Goal: Task Accomplishment & Management: Manage account settings

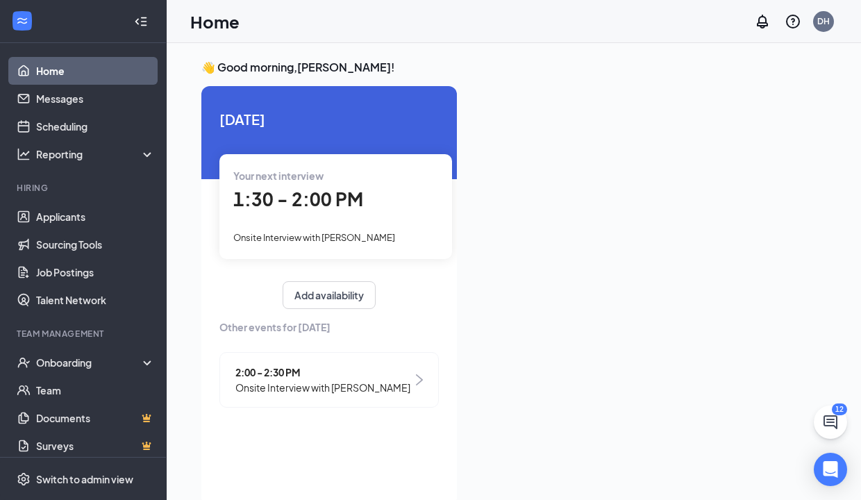
click at [294, 188] on span "1:30 - 2:00 PM" at bounding box center [298, 199] width 130 height 23
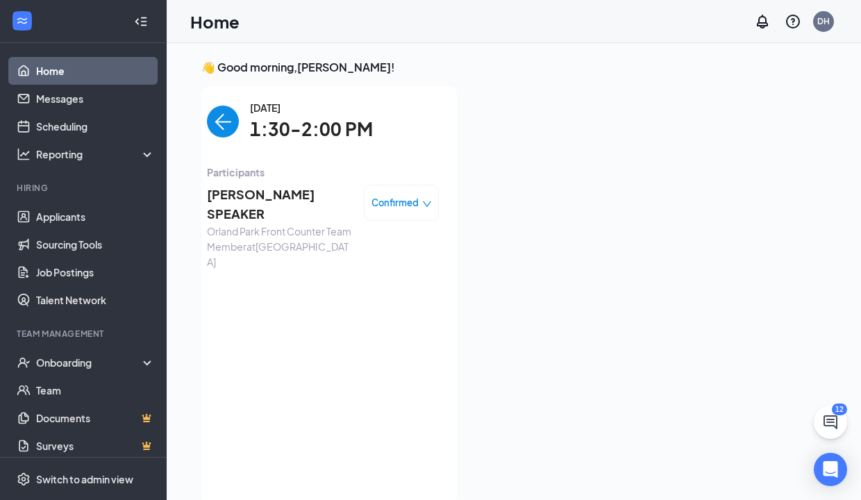
scroll to position [6, 0]
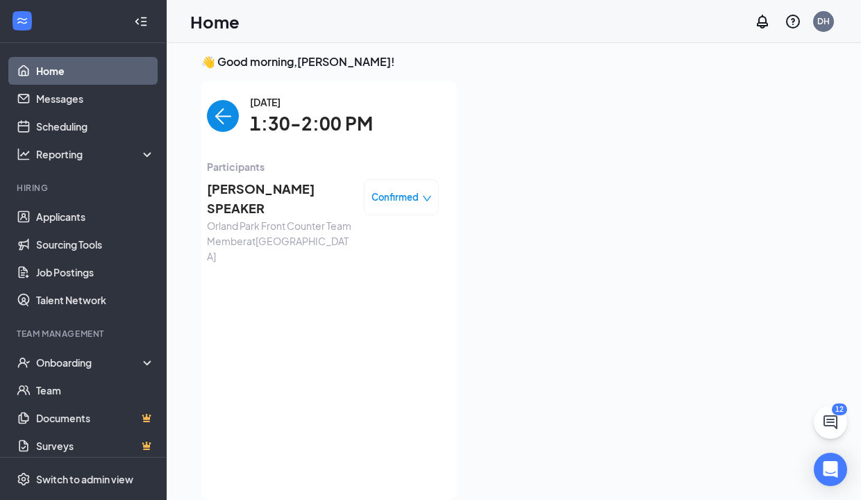
click at [294, 188] on span "[PERSON_NAME] SPEAKER" at bounding box center [280, 199] width 146 height 40
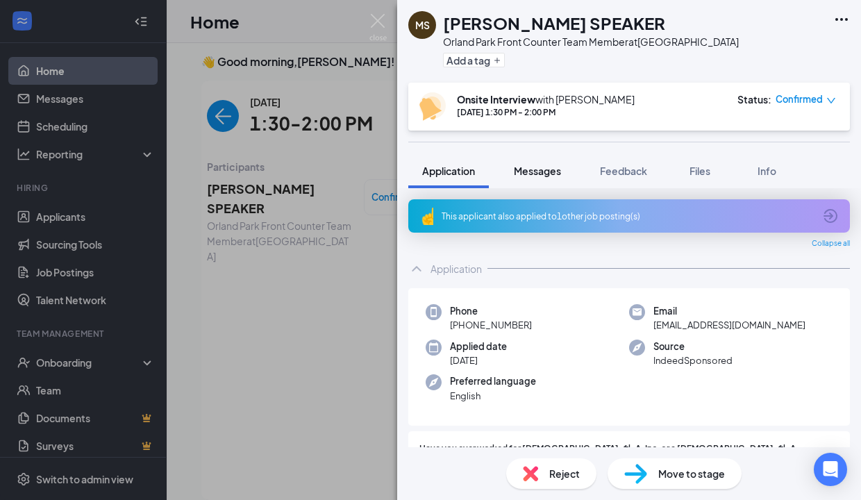
click at [542, 174] on span "Messages" at bounding box center [537, 171] width 47 height 13
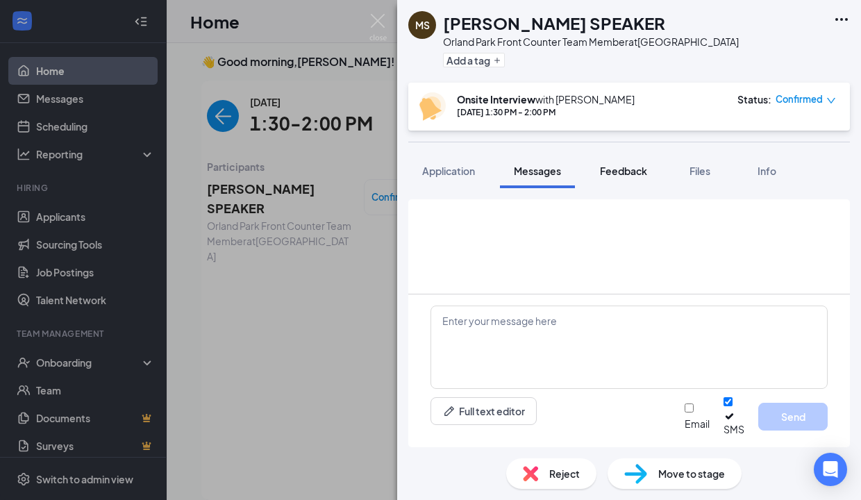
click at [627, 175] on span "Feedback" at bounding box center [623, 171] width 47 height 13
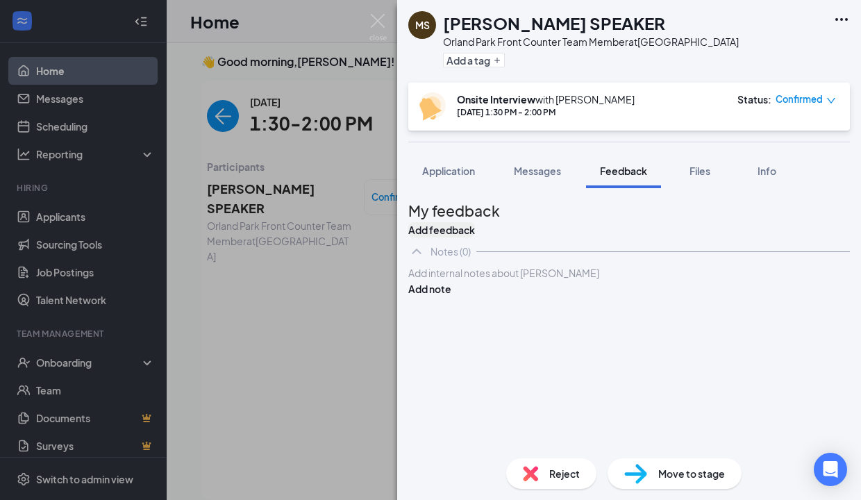
click at [475, 234] on button "Add feedback" at bounding box center [441, 229] width 67 height 15
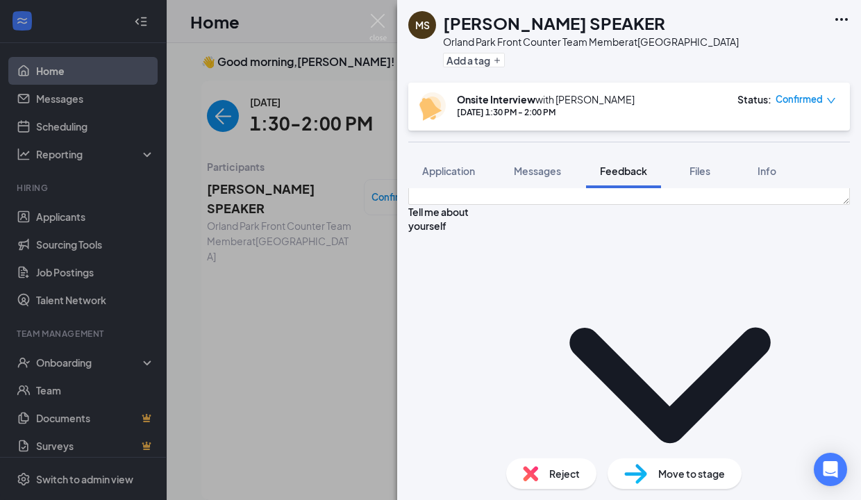
scroll to position [137, 0]
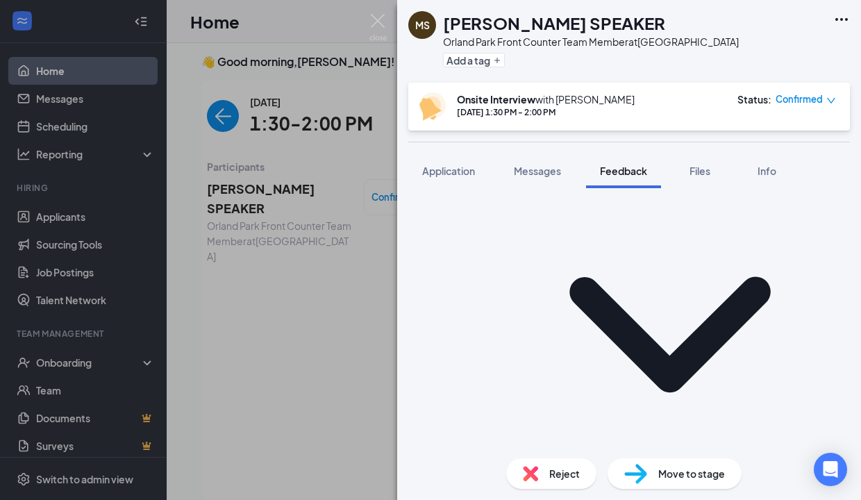
scroll to position [198, 0]
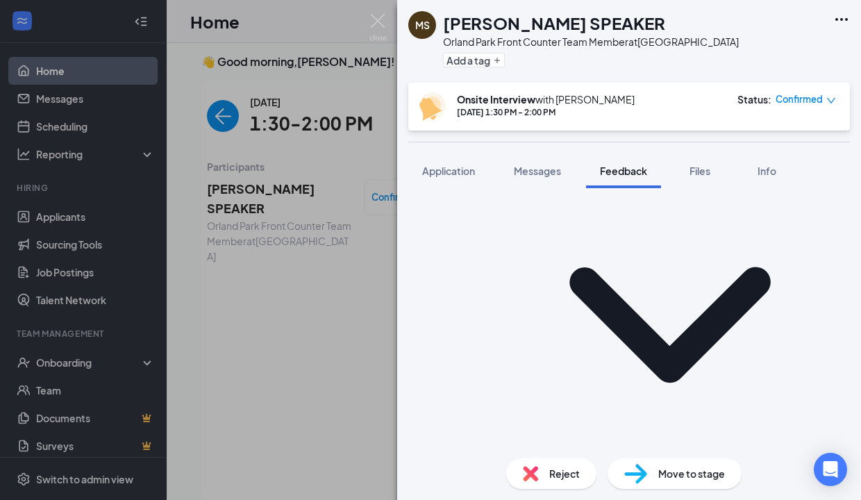
type textarea "working at portillos at Tinley hockey and sports junior in [GEOGRAPHIC_DATA]"
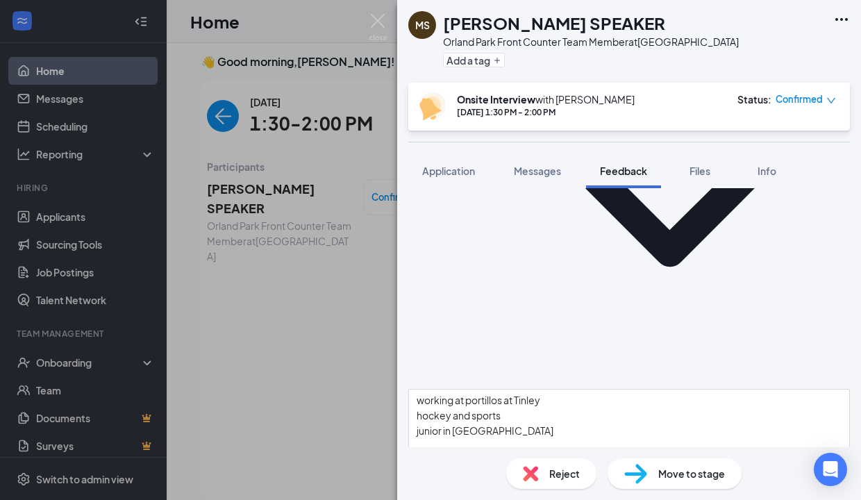
scroll to position [315, 0]
type textarea "looking for something new"
type textarea "wed-sat, noon to close"
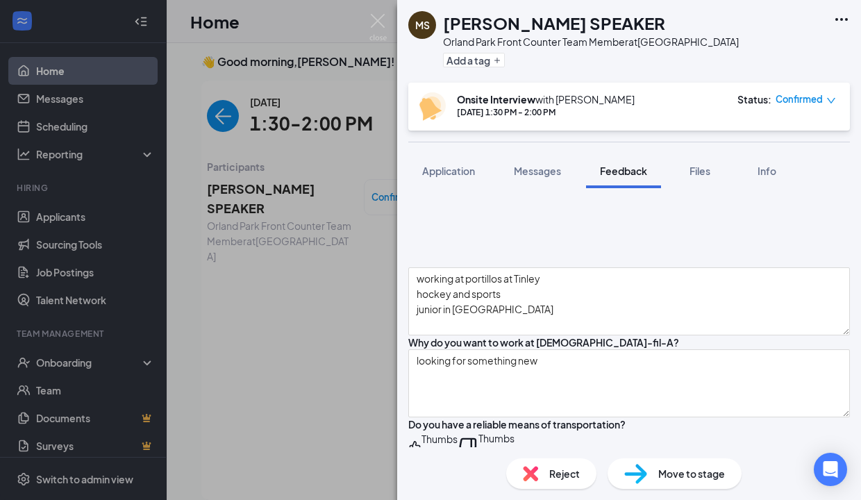
scroll to position [504, 0]
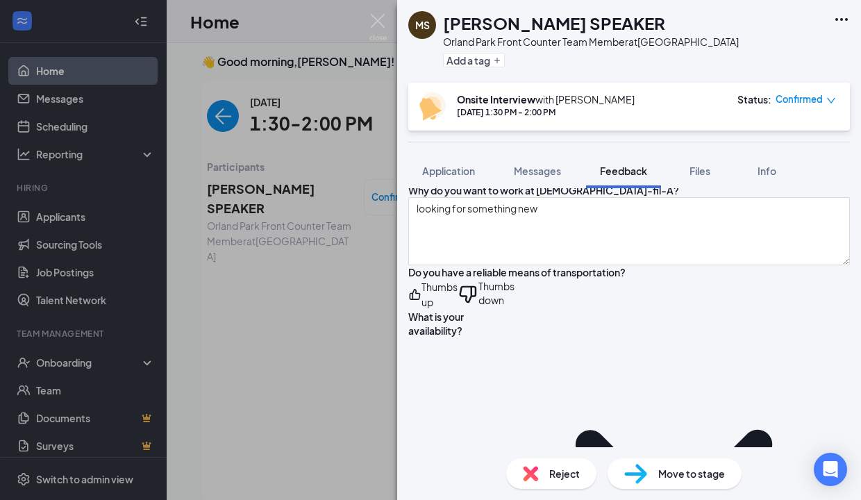
scroll to position [597, 0]
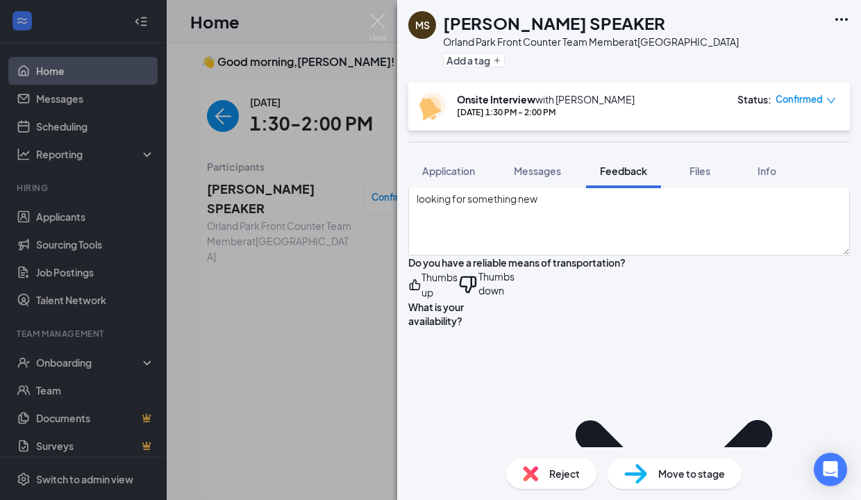
type textarea "9, always fast paced and efficient"
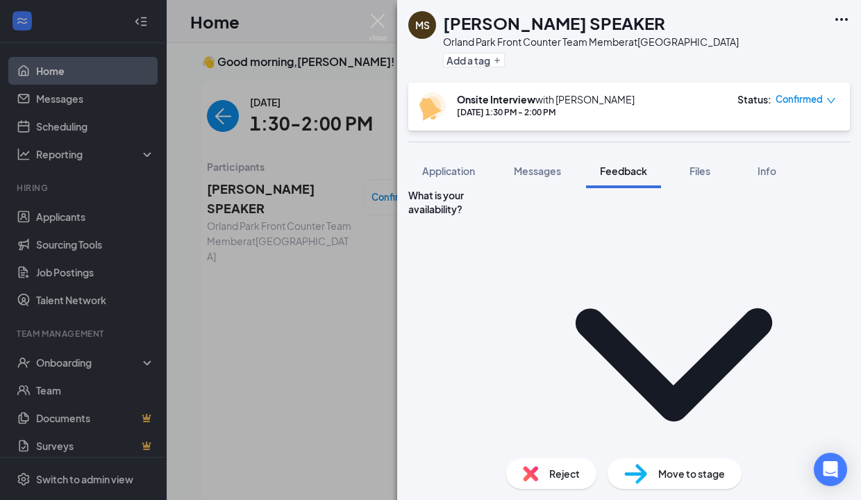
scroll to position [710, 0]
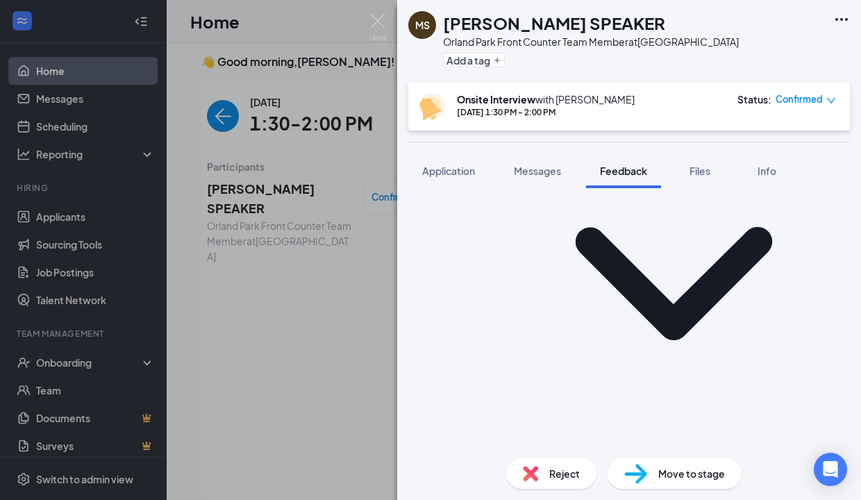
scroll to position [821, 0]
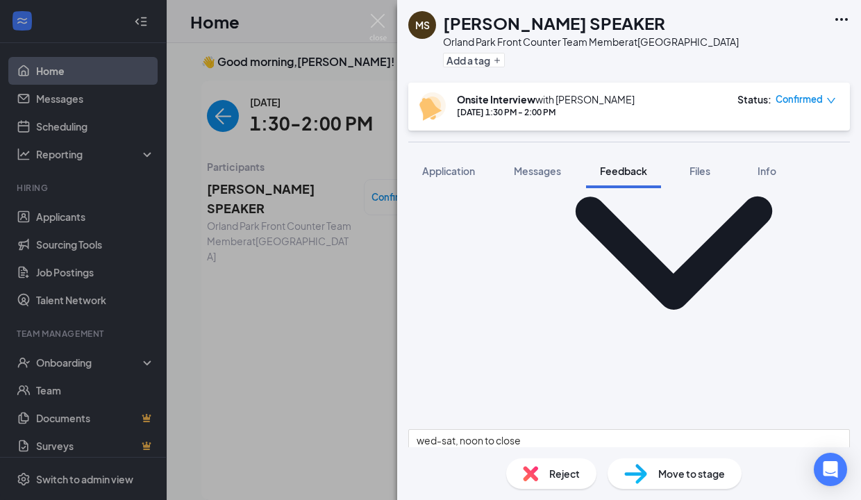
drag, startPoint x: 429, startPoint y: 278, endPoint x: 587, endPoint y: 278, distance: 158.3
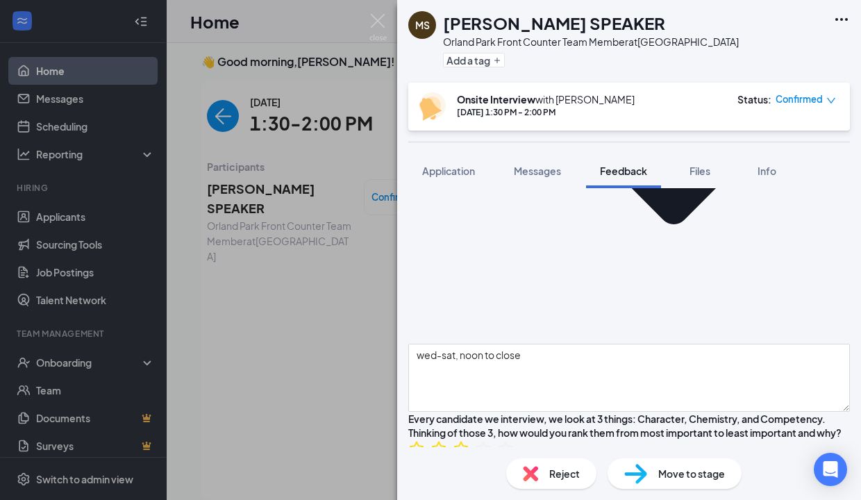
scroll to position [904, 0]
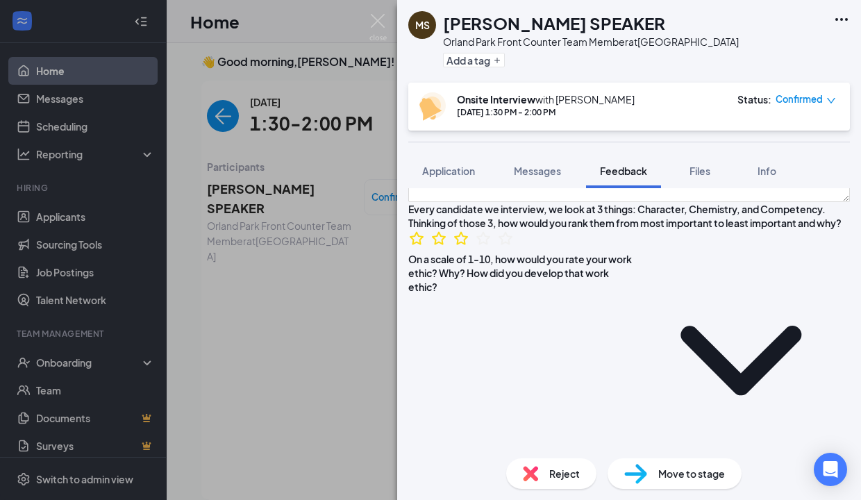
scroll to position [1118, 0]
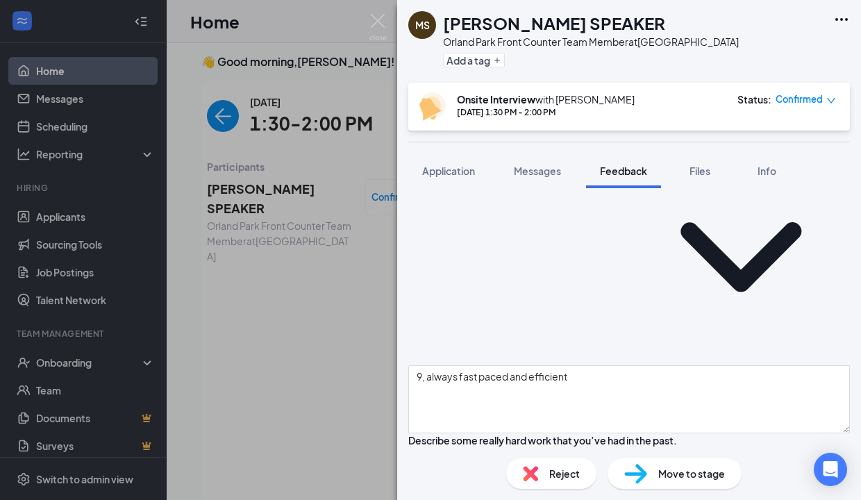
scroll to position [1218, 0]
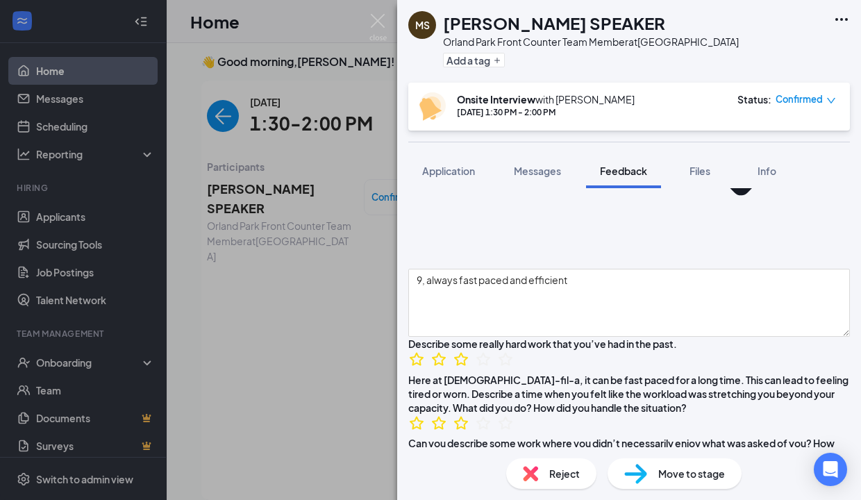
scroll to position [1320, 0]
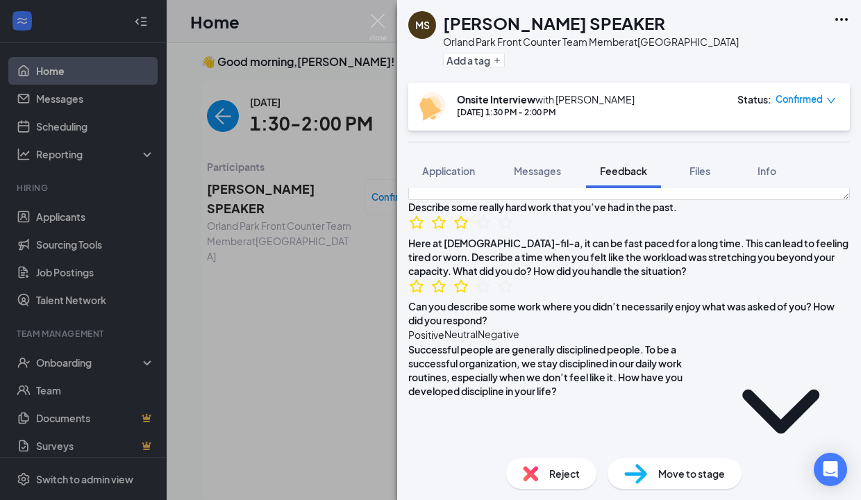
scroll to position [1451, 0]
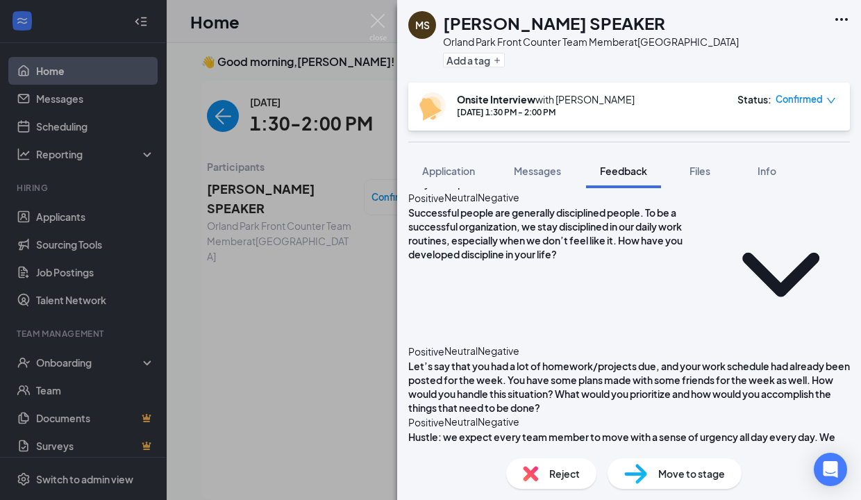
scroll to position [1599, 0]
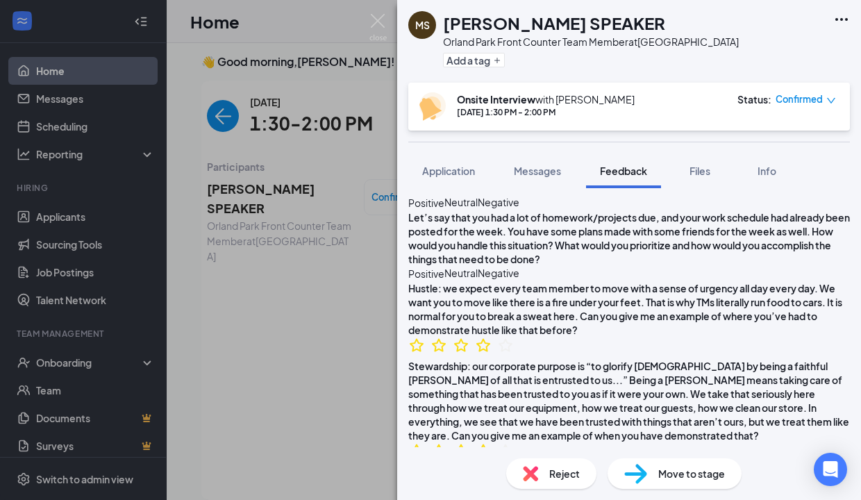
scroll to position [1725, 0]
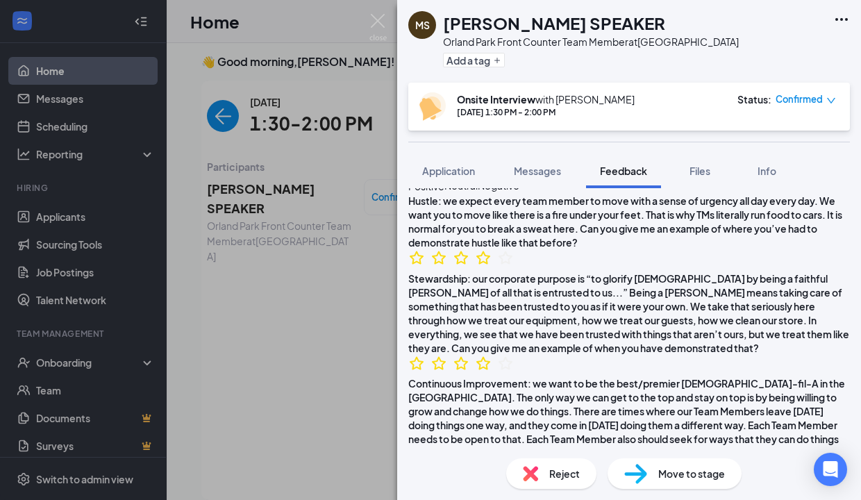
scroll to position [1801, 0]
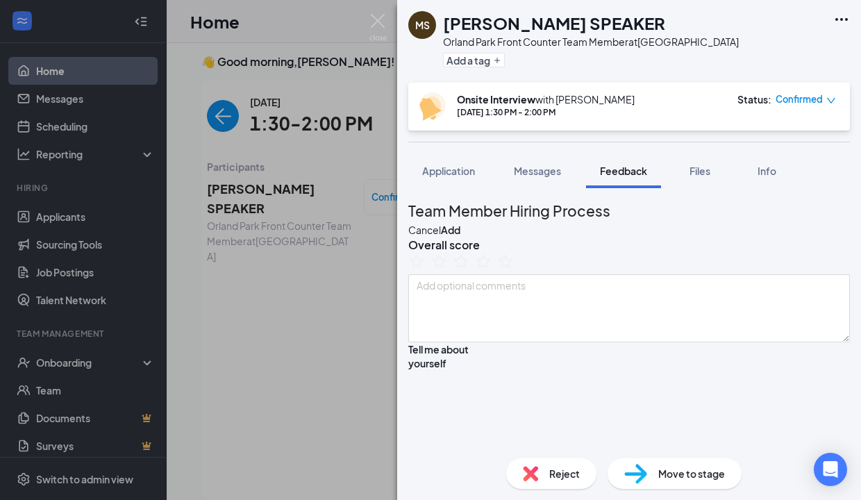
scroll to position [0, 0]
click at [469, 268] on icon "StarBorder" at bounding box center [461, 260] width 15 height 15
click at [460, 222] on button "Add" at bounding box center [450, 229] width 19 height 15
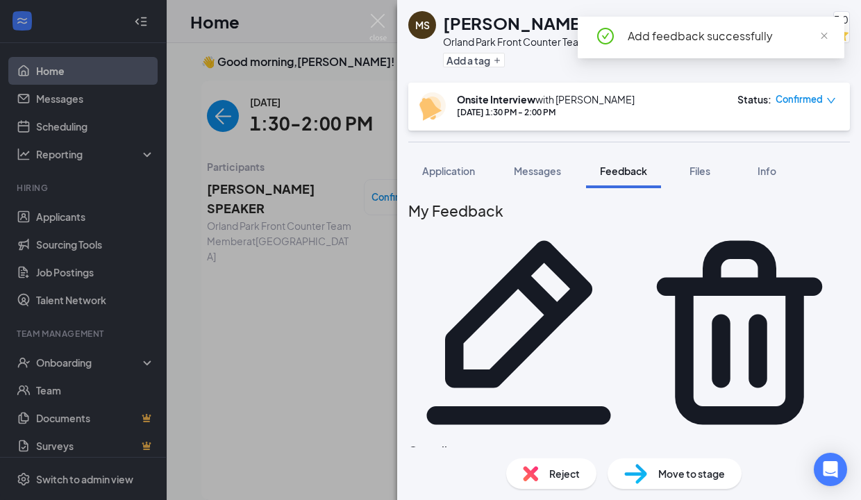
click at [244, 200] on div "[PERSON_NAME] Orland Park Front Counter Team Member at [GEOGRAPHIC_DATA] Add a …" at bounding box center [430, 250] width 861 height 500
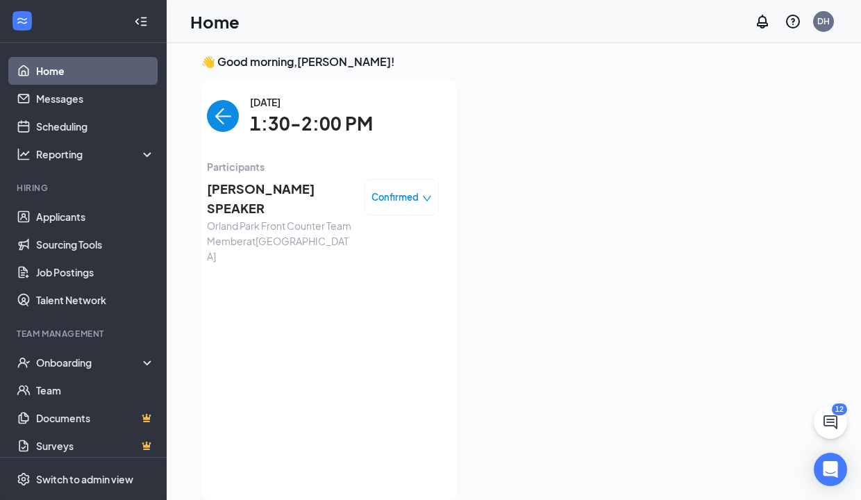
click at [273, 113] on span "1:30-2:00 PM" at bounding box center [311, 124] width 123 height 28
click at [232, 113] on img "back-button" at bounding box center [223, 116] width 32 height 32
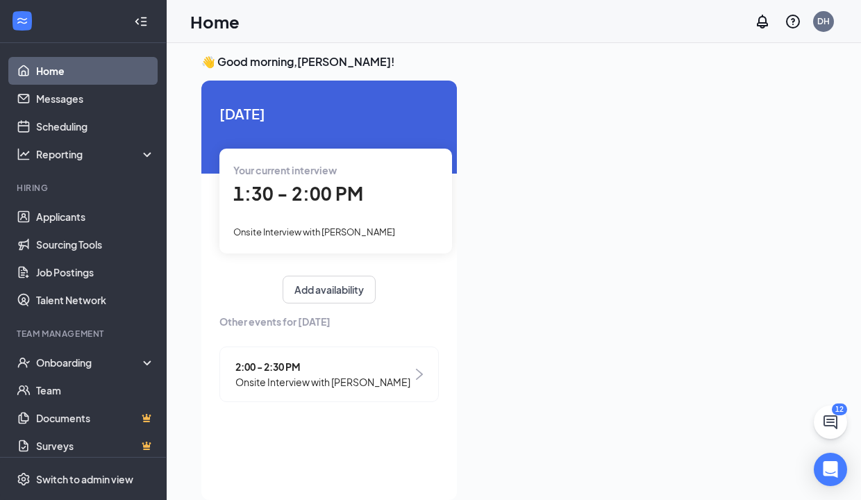
click at [330, 364] on span "2:00 - 2:30 PM" at bounding box center [322, 366] width 175 height 15
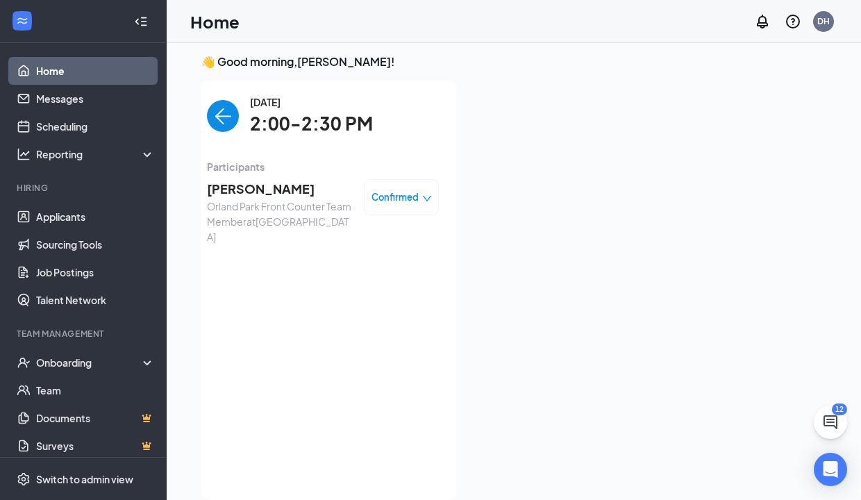
click at [283, 190] on span "[PERSON_NAME]" at bounding box center [280, 188] width 146 height 19
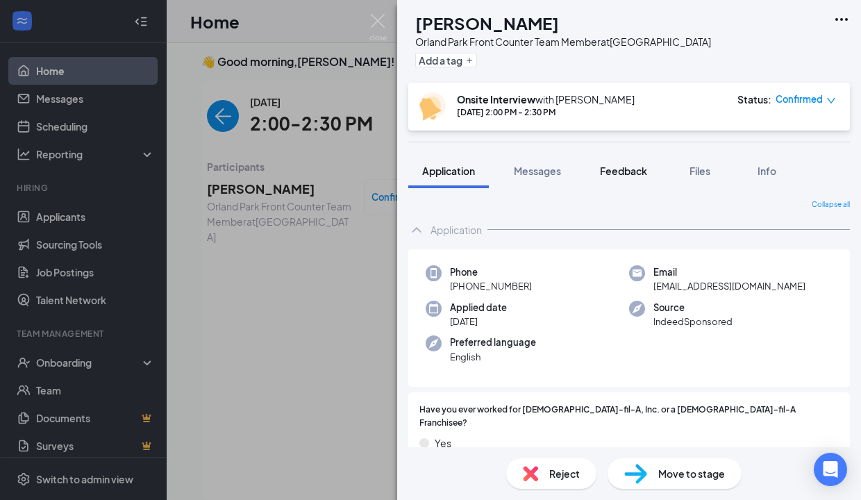
click at [622, 169] on span "Feedback" at bounding box center [623, 171] width 47 height 13
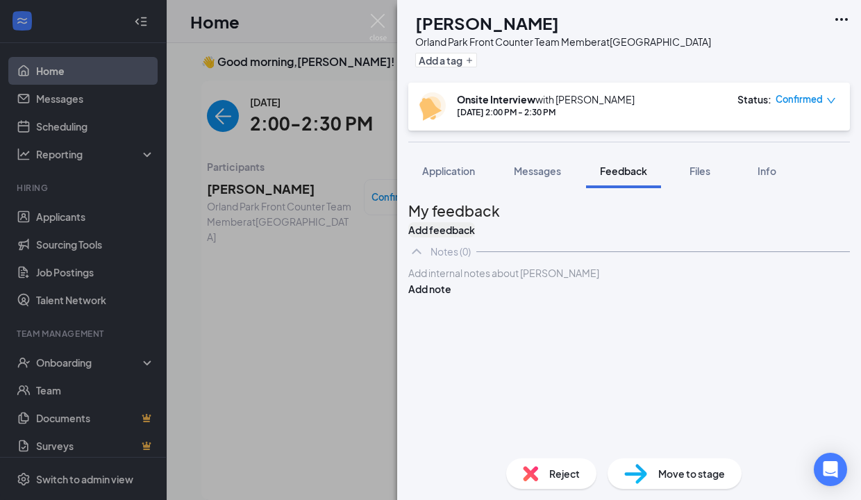
click at [475, 224] on button "Add feedback" at bounding box center [441, 229] width 67 height 15
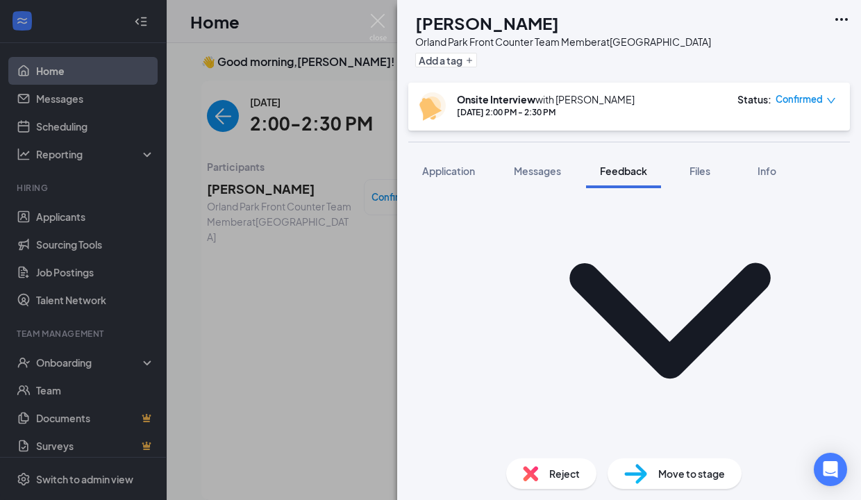
scroll to position [208, 0]
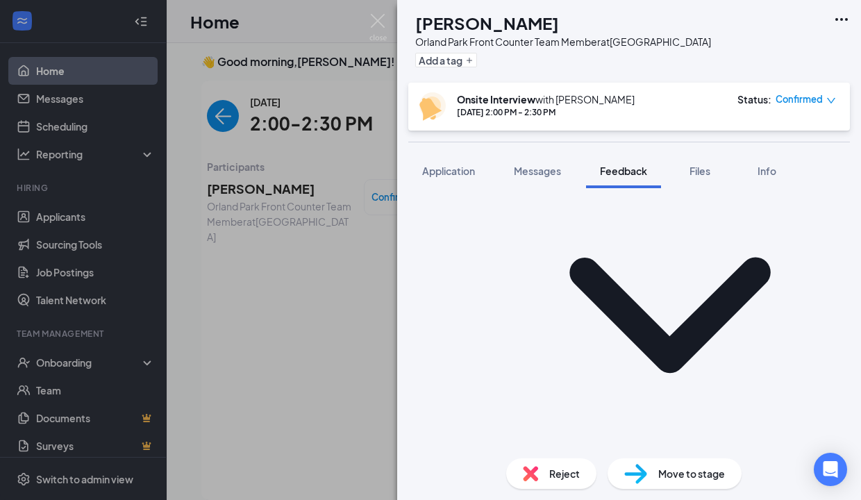
type textarea "f"
drag, startPoint x: 723, startPoint y: 491, endPoint x: 594, endPoint y: 258, distance: 266.7
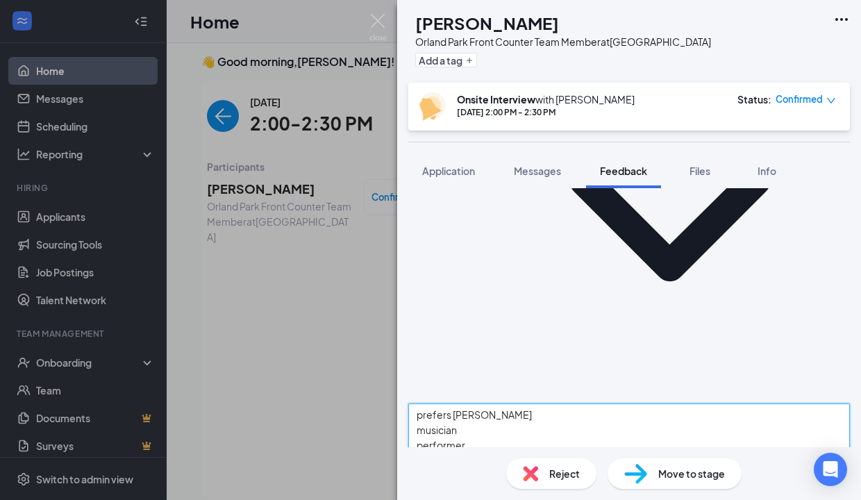
scroll to position [297, 0]
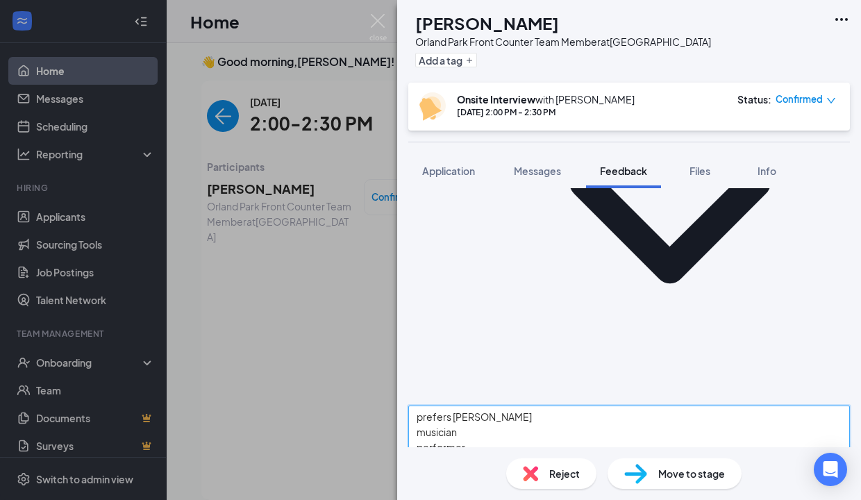
type textarea "prefers [PERSON_NAME] musician performer"
type textarea "close by enjoys the food"
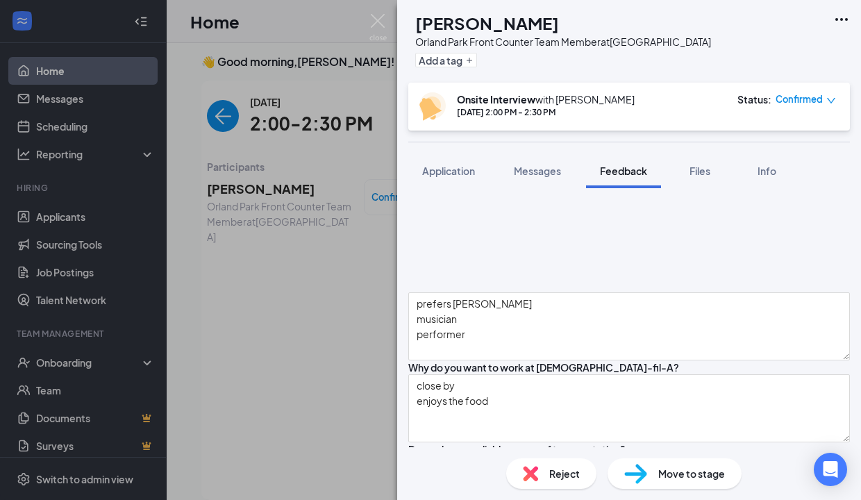
scroll to position [425, 0]
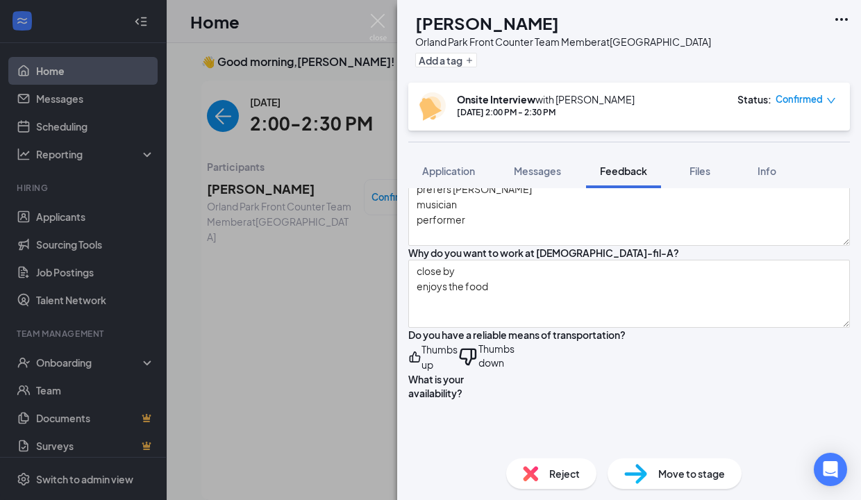
scroll to position [521, 0]
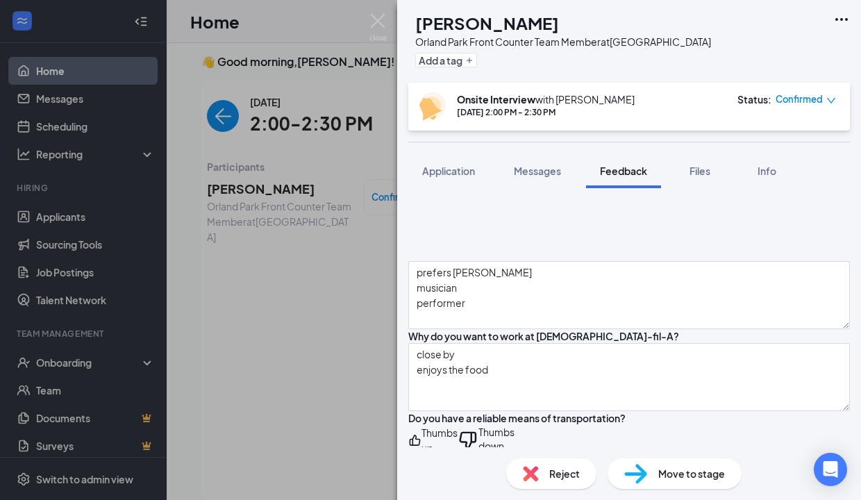
scroll to position [440, 0]
type textarea "anyway except [DATE] full time preferably"
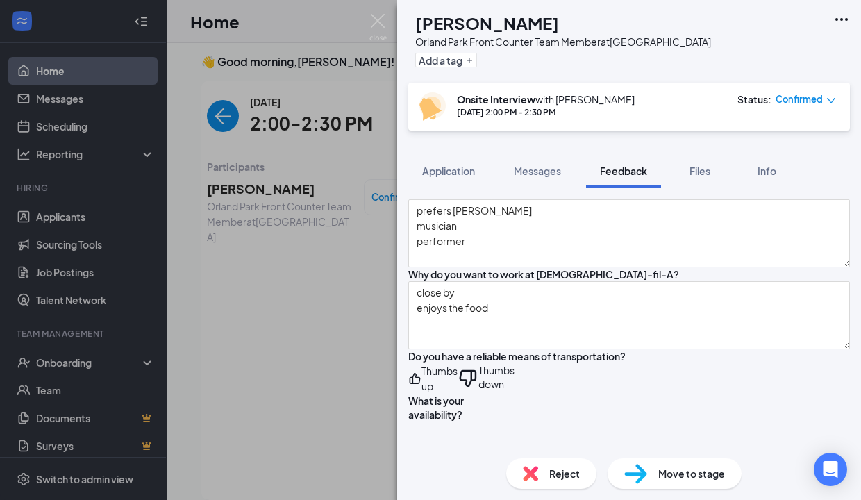
scroll to position [505, 0]
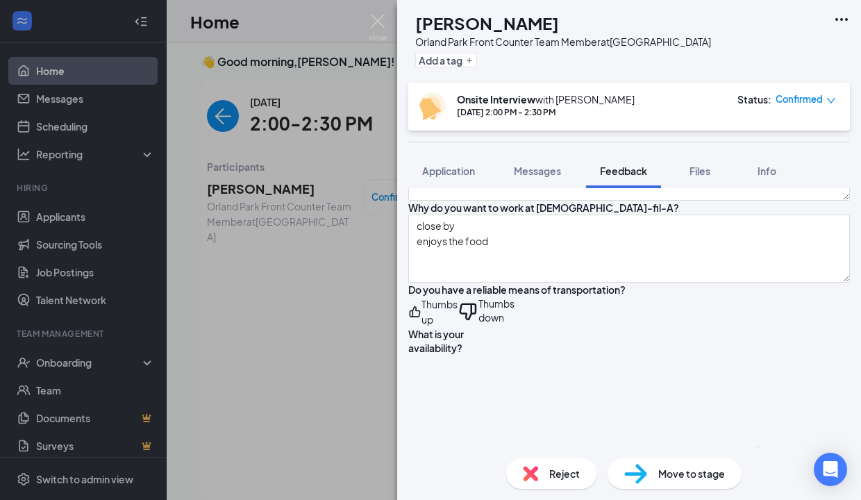
scroll to position [572, 0]
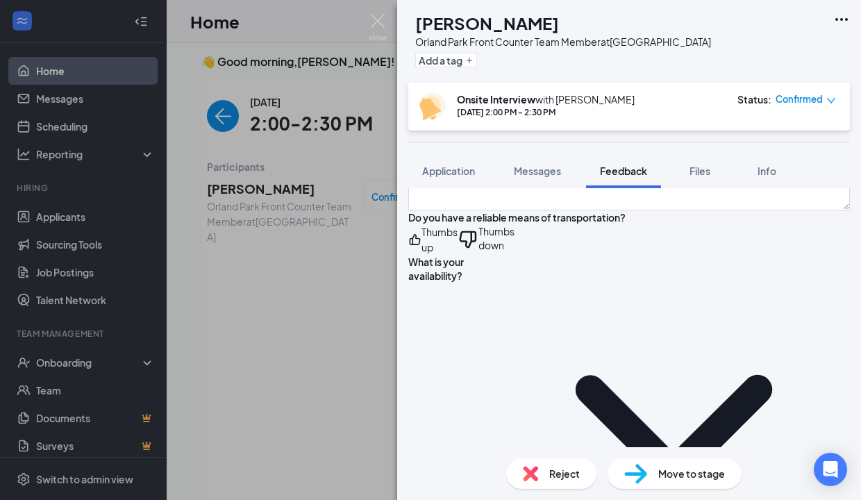
scroll to position [656, 0]
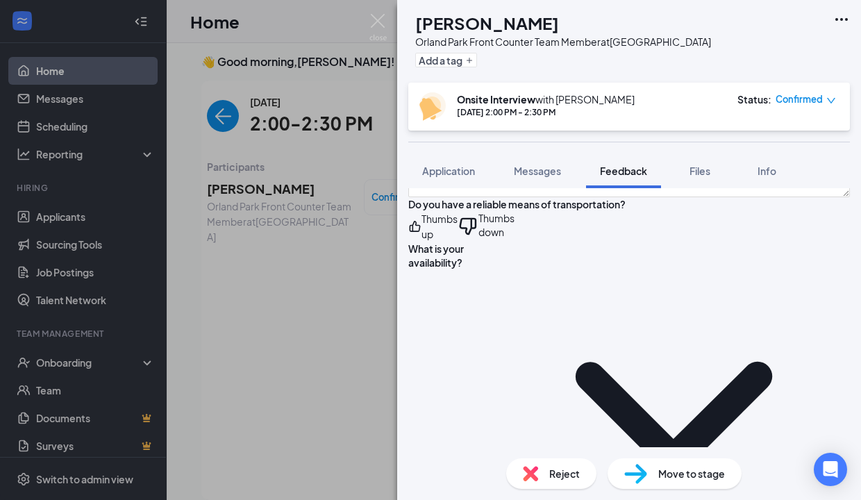
type textarea "9/10"
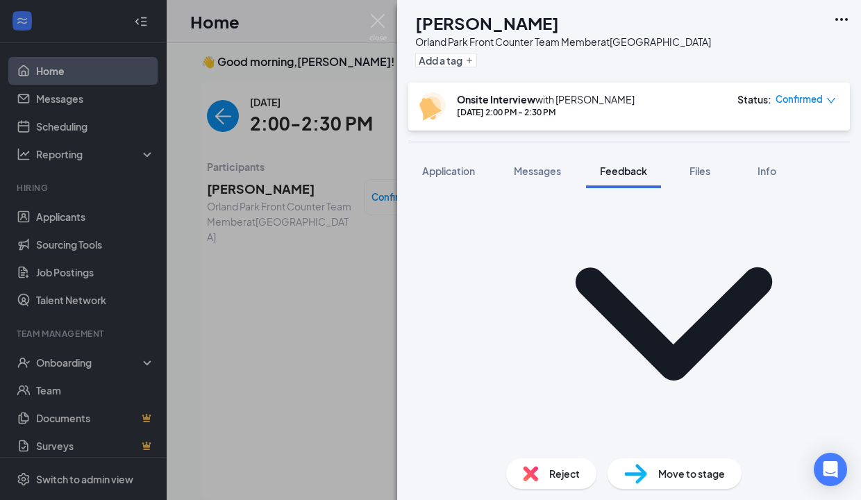
scroll to position [753, 0]
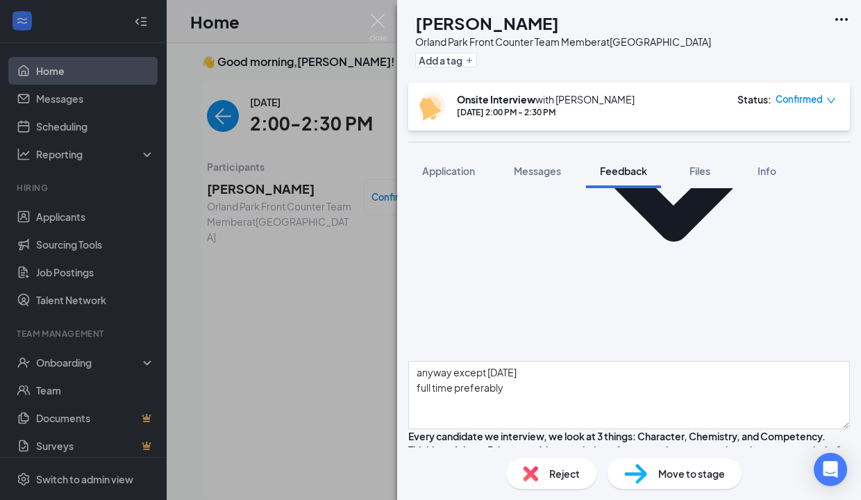
scroll to position [901, 0]
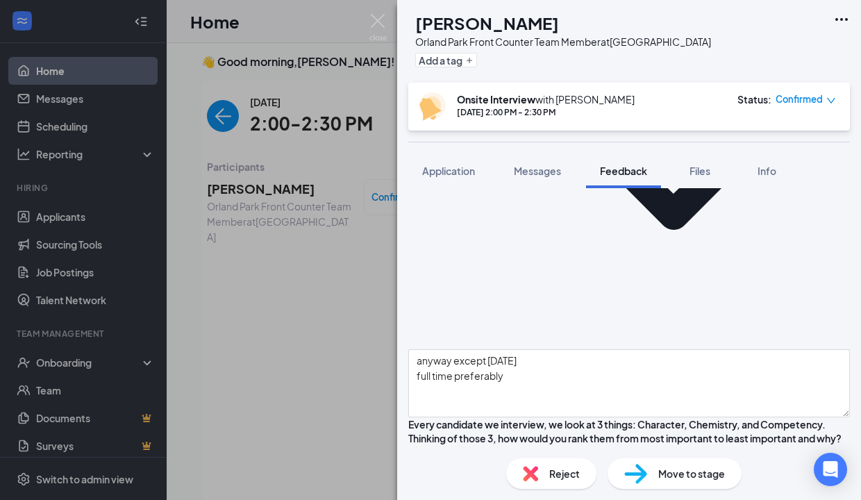
drag, startPoint x: 749, startPoint y: 267, endPoint x: 694, endPoint y: 285, distance: 57.8
drag, startPoint x: 499, startPoint y: 248, endPoint x: 497, endPoint y: 278, distance: 29.9
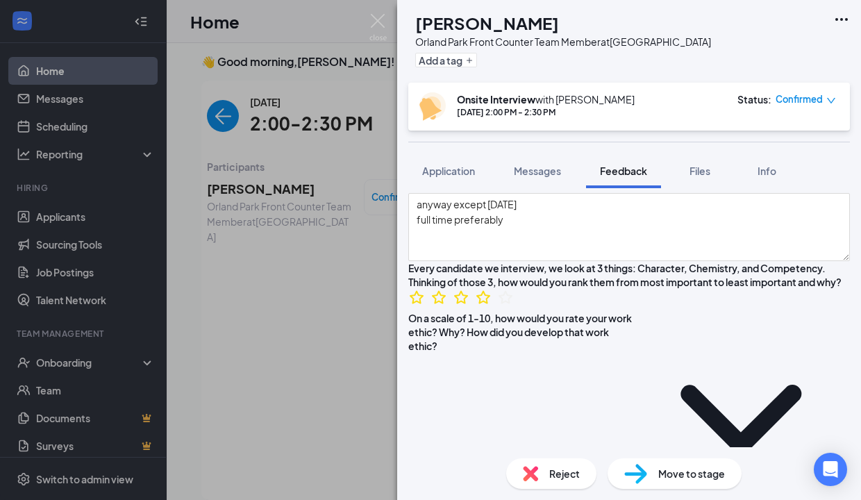
scroll to position [1056, 0]
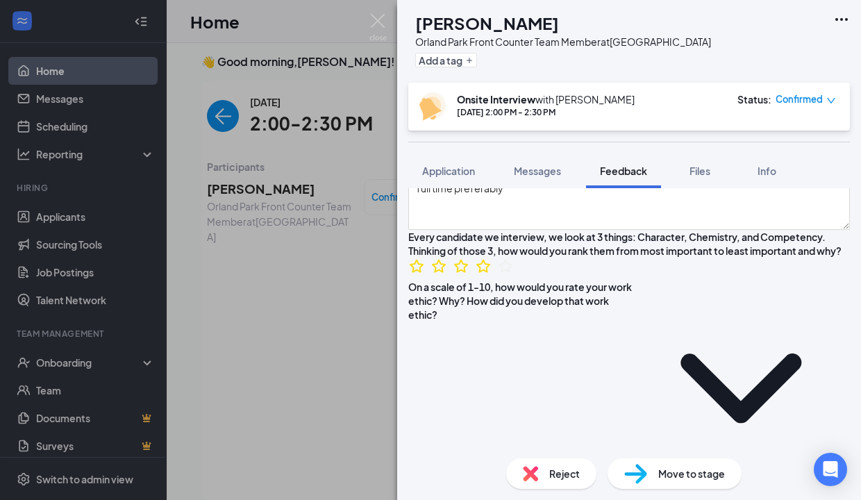
scroll to position [1079, 0]
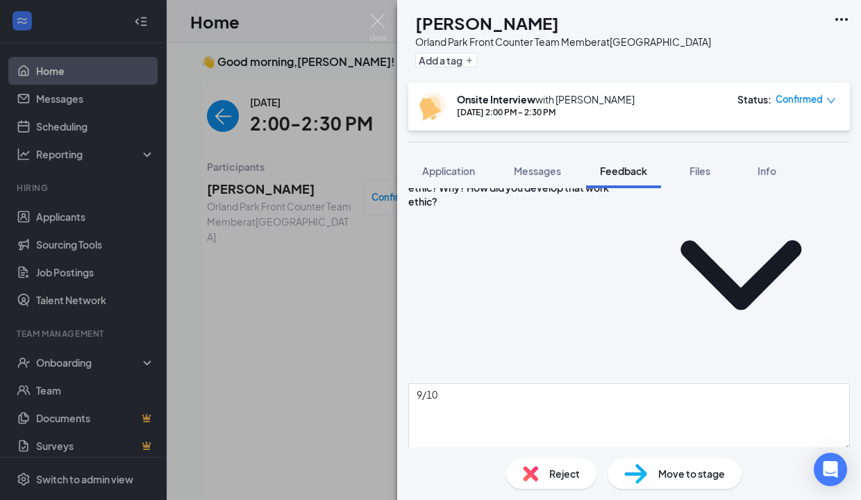
scroll to position [1202, 0]
drag, startPoint x: 563, startPoint y: 240, endPoint x: 595, endPoint y: 261, distance: 38.5
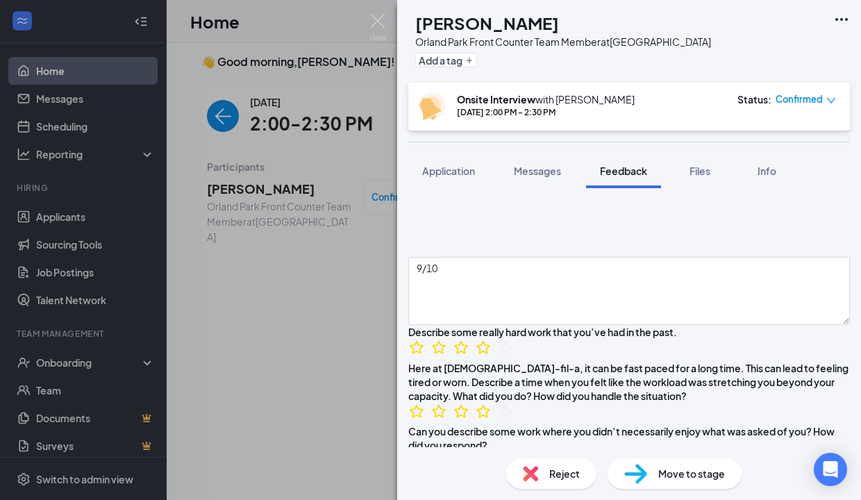
scroll to position [1338, 0]
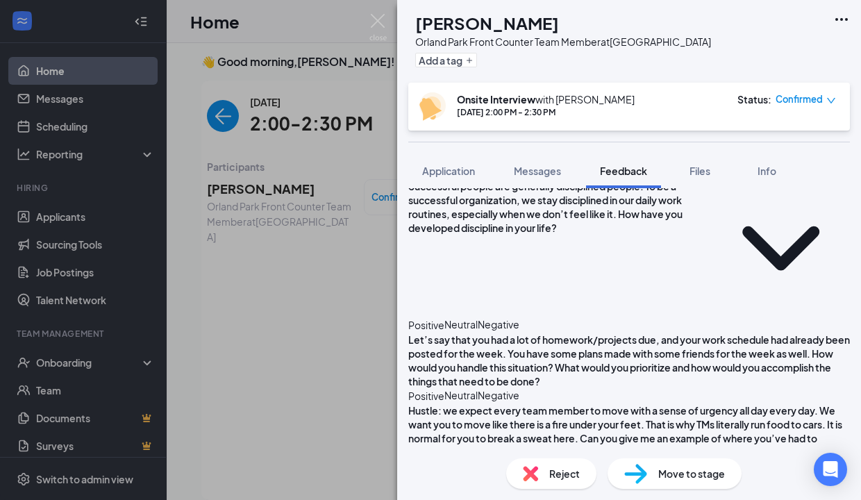
scroll to position [1613, 0]
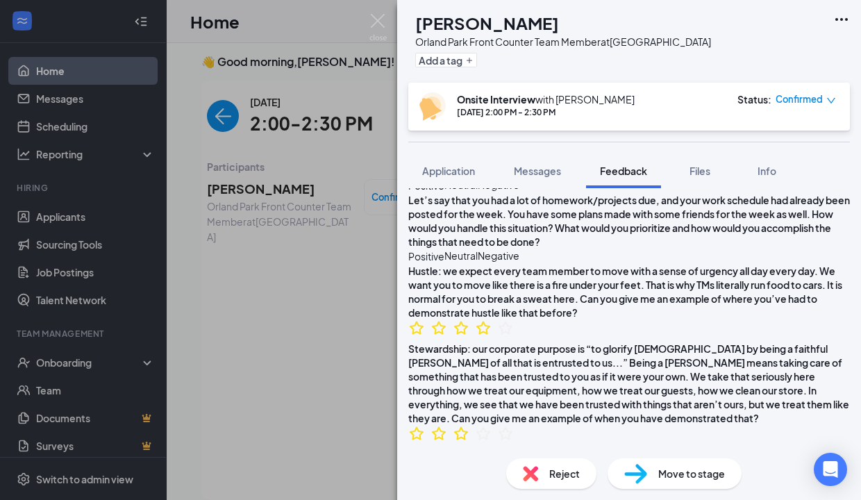
scroll to position [1744, 0]
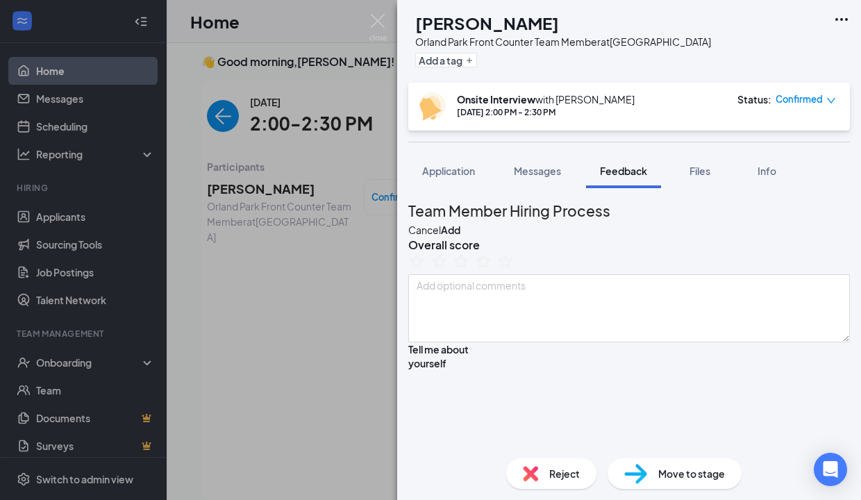
scroll to position [0, 0]
click at [492, 270] on icon "StarBorder" at bounding box center [483, 261] width 18 height 18
click at [460, 225] on button "Add" at bounding box center [450, 229] width 19 height 15
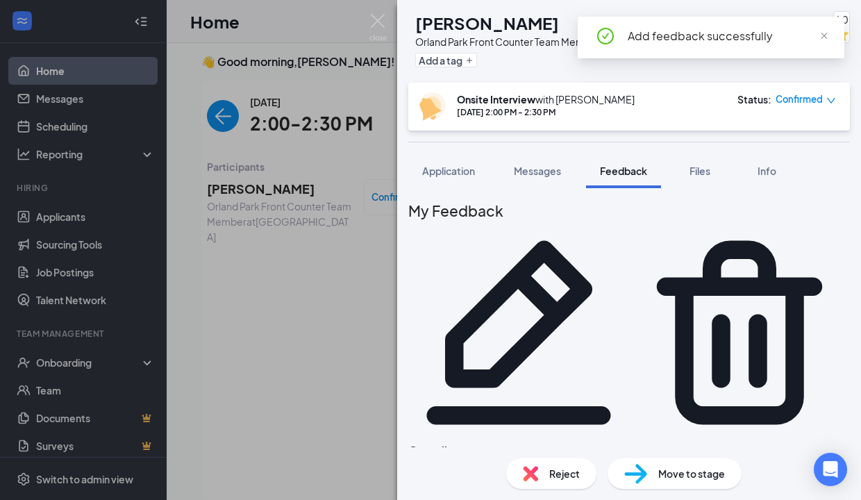
click at [353, 315] on div "RR [PERSON_NAME] Orland Park Front Counter Team Member at [GEOGRAPHIC_DATA] Add…" at bounding box center [430, 250] width 861 height 500
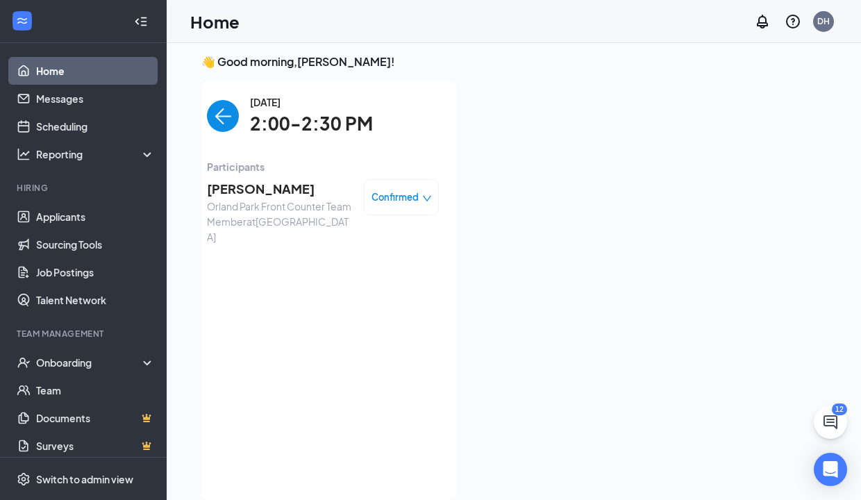
click at [288, 190] on span "[PERSON_NAME]" at bounding box center [280, 188] width 146 height 19
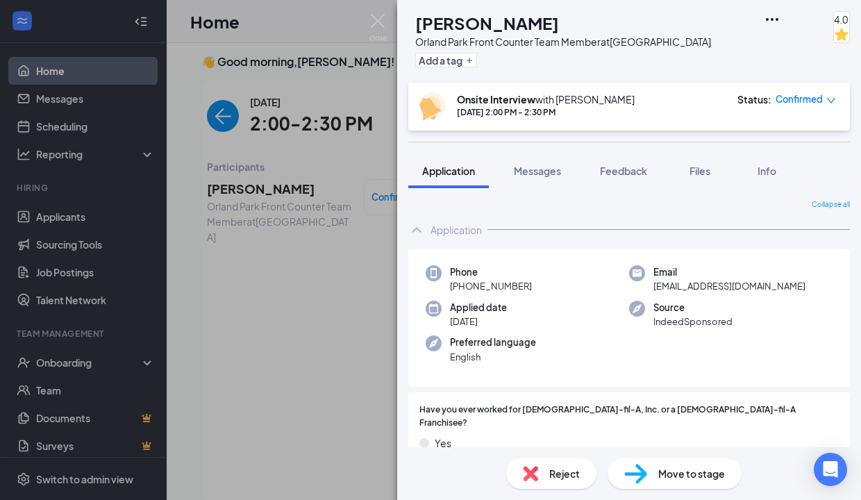
click at [269, 199] on div "RR [PERSON_NAME] Orland Park Front Counter Team Member at [GEOGRAPHIC_DATA] Add…" at bounding box center [430, 250] width 861 height 500
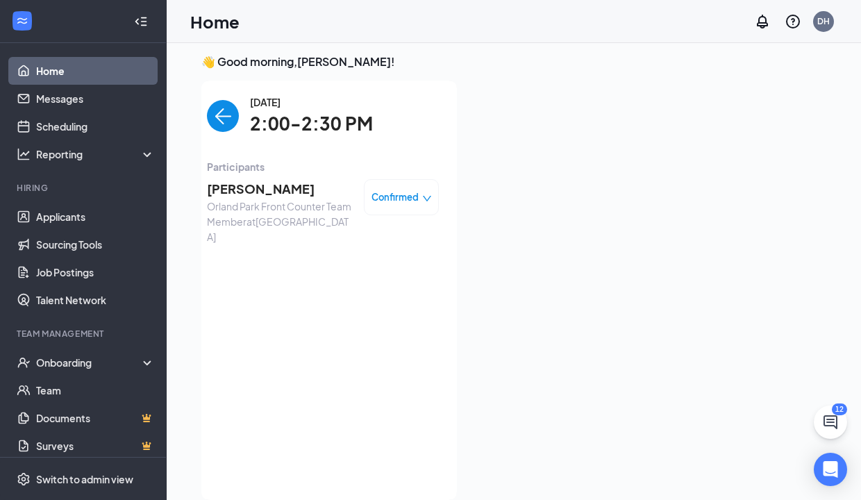
click at [211, 120] on img "back-button" at bounding box center [223, 116] width 32 height 32
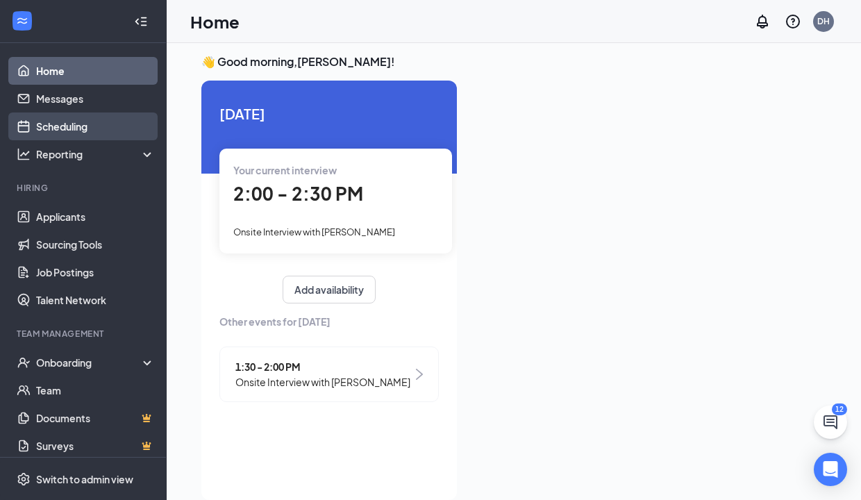
click at [49, 128] on link "Scheduling" at bounding box center [95, 127] width 119 height 28
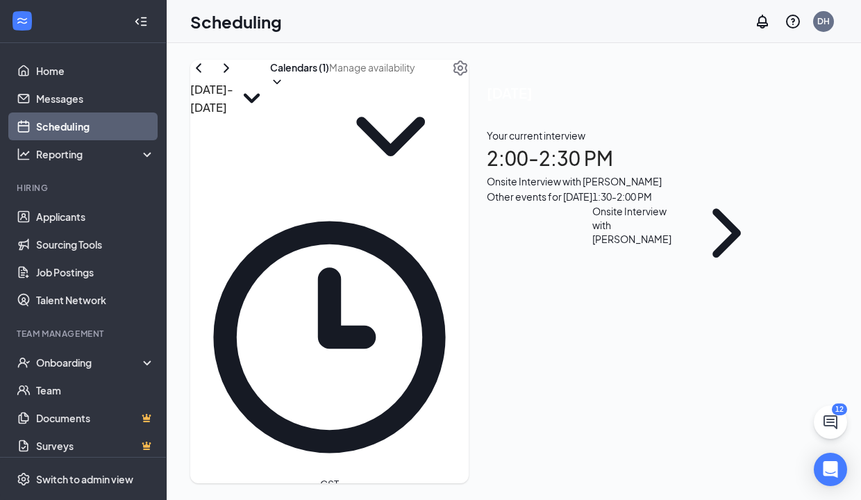
scroll to position [1241, 0]
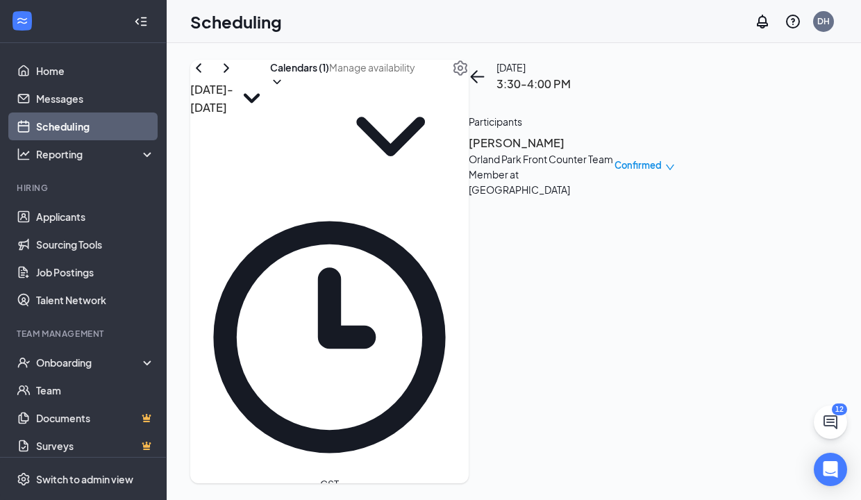
click at [615, 152] on h3 "[PERSON_NAME]" at bounding box center [542, 143] width 146 height 18
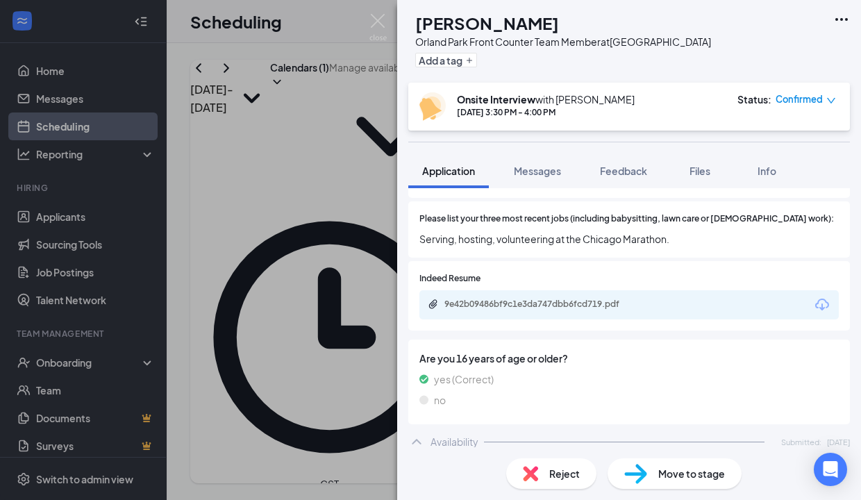
scroll to position [406, 0]
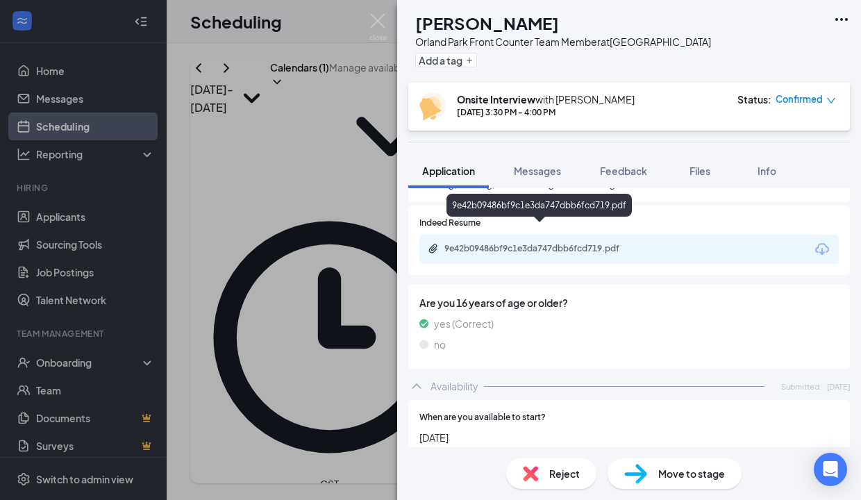
click at [524, 243] on div "9e42b09486bf9c1e3da747dbb6fcd719.pdf" at bounding box center [540, 249] width 225 height 13
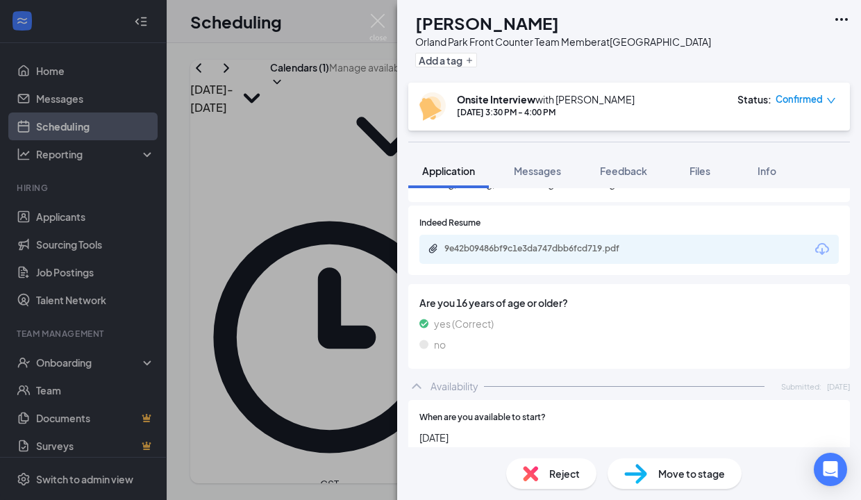
click at [383, 233] on div "AH [PERSON_NAME] Orland Park Front Counter Team Member at [GEOGRAPHIC_DATA] Add…" at bounding box center [430, 250] width 861 height 500
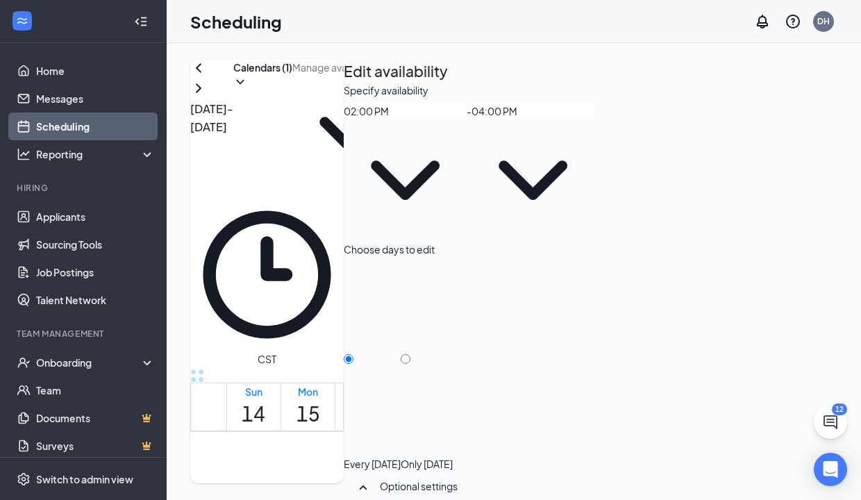
click at [410, 354] on input "Only [DATE]" at bounding box center [406, 359] width 10 height 10
radio input "true"
radio input "false"
click at [344, 83] on icon "TrashOutline" at bounding box center [344, 83] width 0 height 0
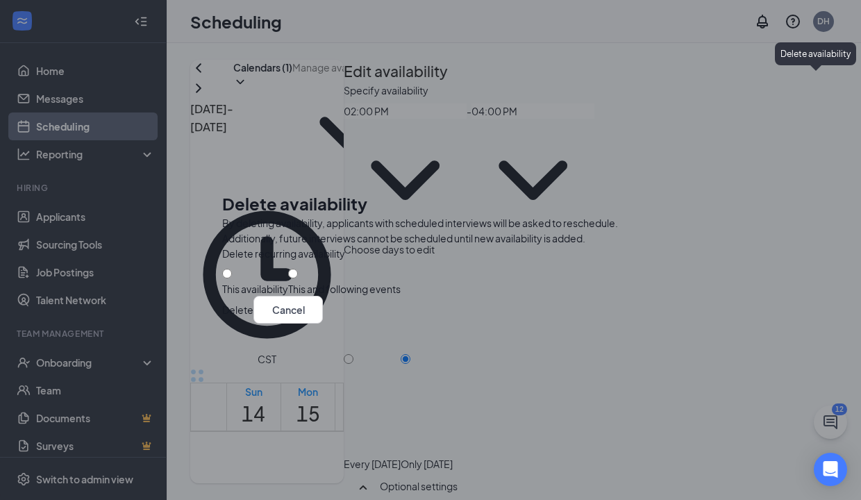
click at [258, 282] on div at bounding box center [255, 282] width 66 height 0
click at [282, 260] on div "Delete recurring availability This availability This and following events" at bounding box center [430, 271] width 417 height 50
click at [264, 268] on div "This availability" at bounding box center [255, 281] width 66 height 29
click at [232, 269] on input "This availability" at bounding box center [227, 274] width 10 height 10
radio input "true"
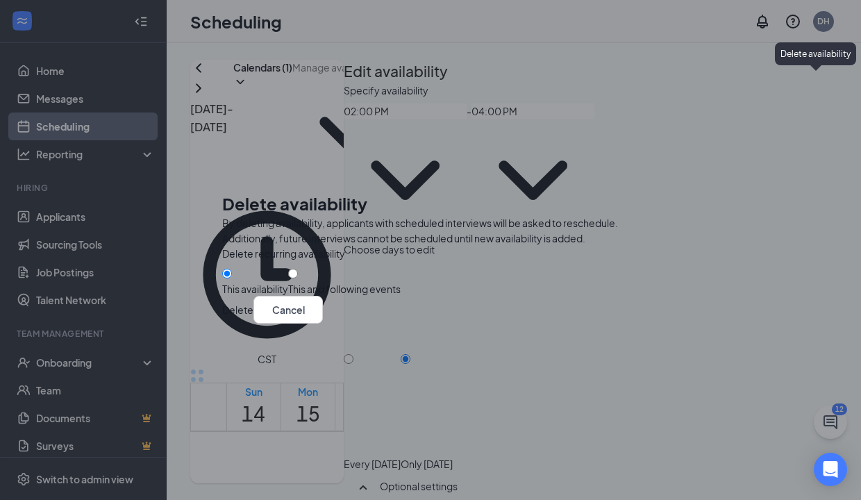
click at [253, 324] on button "Delete" at bounding box center [237, 310] width 31 height 28
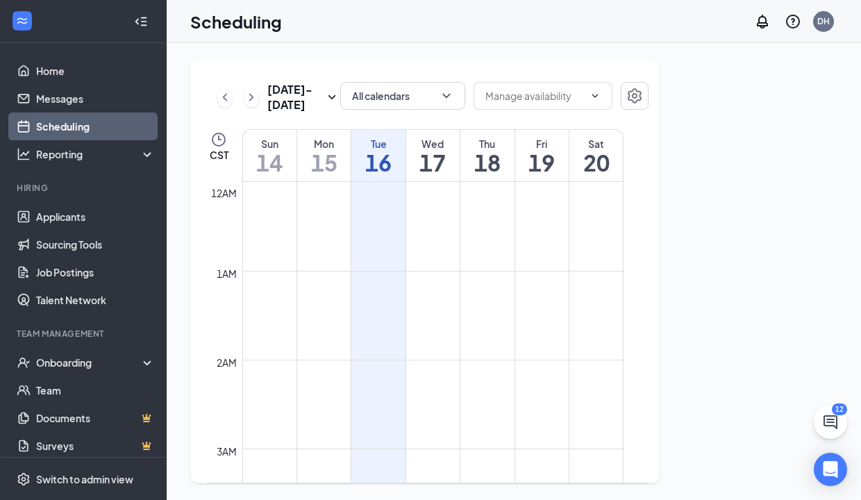
scroll to position [683, 0]
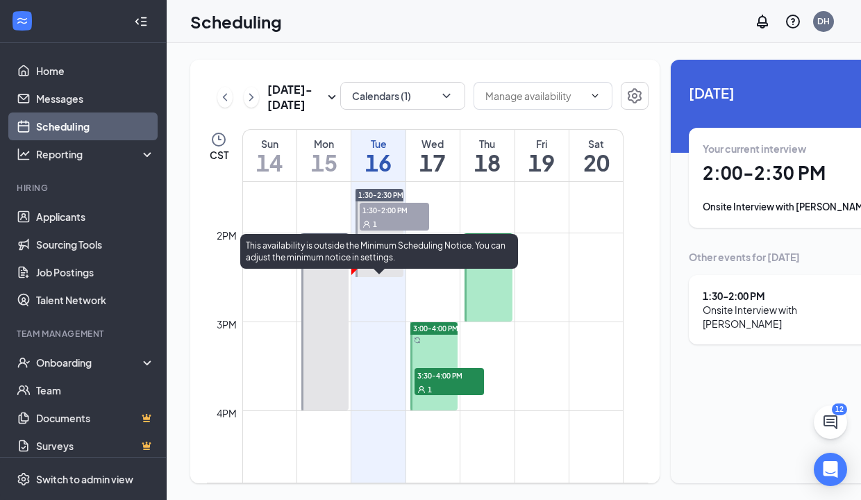
scroll to position [1185, 0]
